Goal: Information Seeking & Learning: Learn about a topic

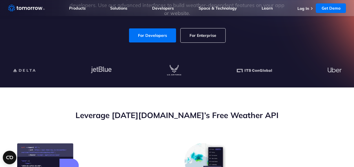
scroll to position [84, 0]
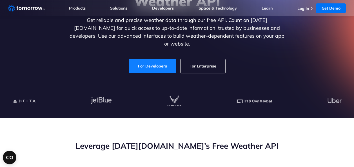
click at [164, 64] on link "For Developers" at bounding box center [152, 66] width 47 height 14
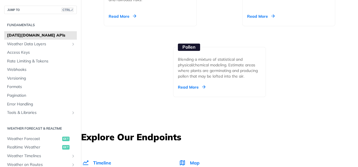
scroll to position [844, 0]
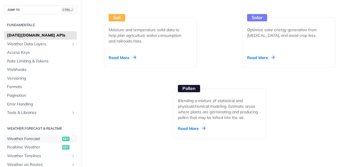
click at [31, 138] on span "Weather Forecast" at bounding box center [34, 139] width 54 height 6
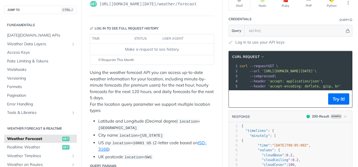
scroll to position [56, 0]
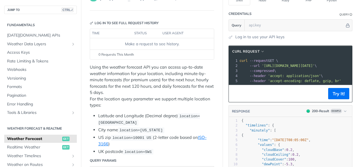
click at [150, 83] on p "Using the weather forecast API you can access up-to-date weather information fo…" at bounding box center [152, 86] width 124 height 44
